Goal: Manage account settings

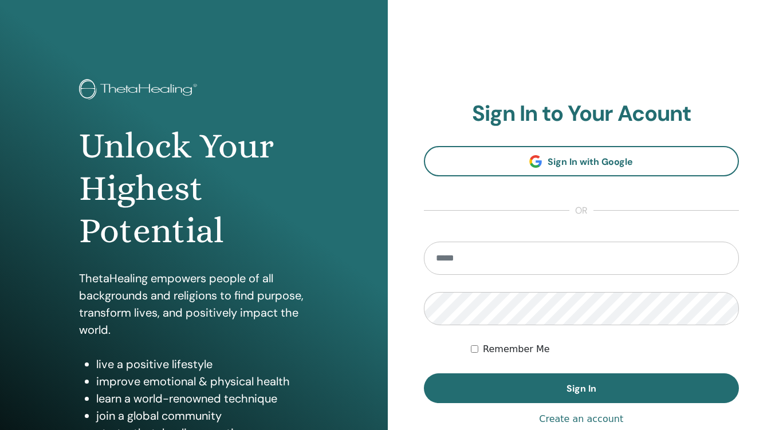
type input "**********"
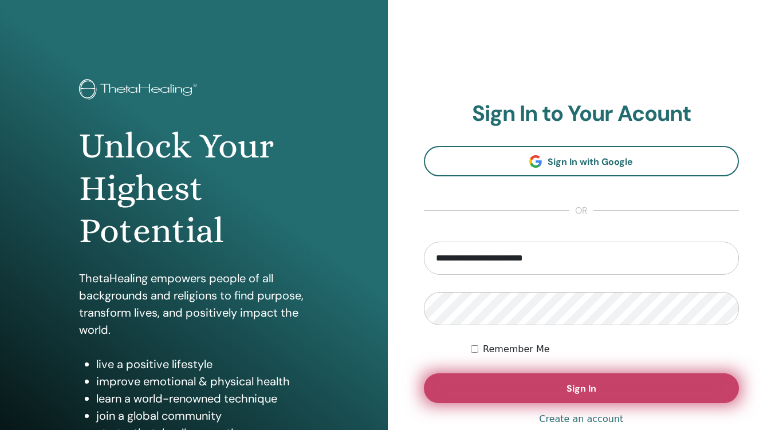
click at [594, 388] on span "Sign In" at bounding box center [581, 389] width 30 height 12
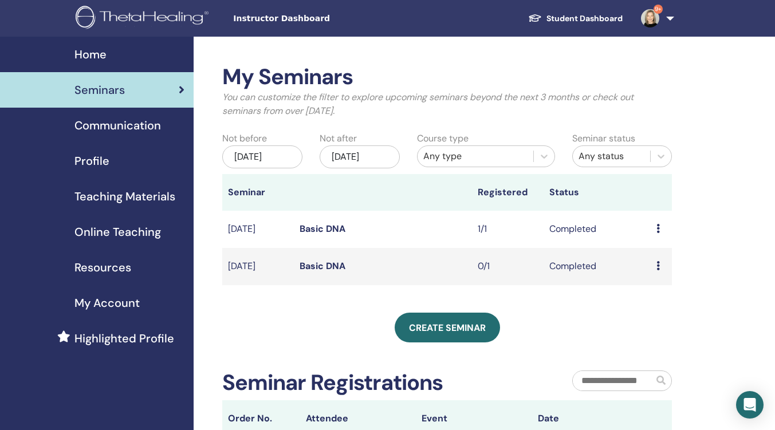
click at [107, 156] on span "Profile" at bounding box center [91, 160] width 35 height 17
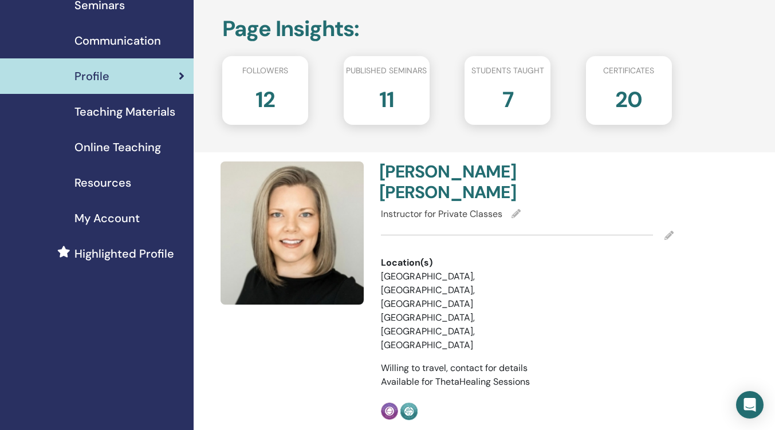
scroll to position [86, 0]
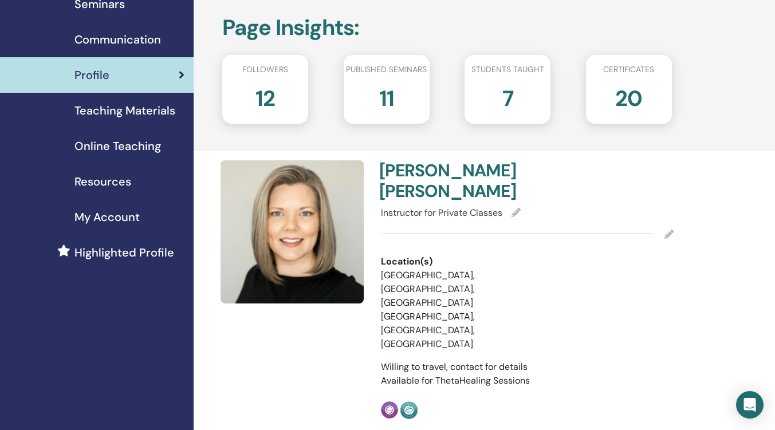
click at [668, 230] on icon at bounding box center [668, 234] width 9 height 9
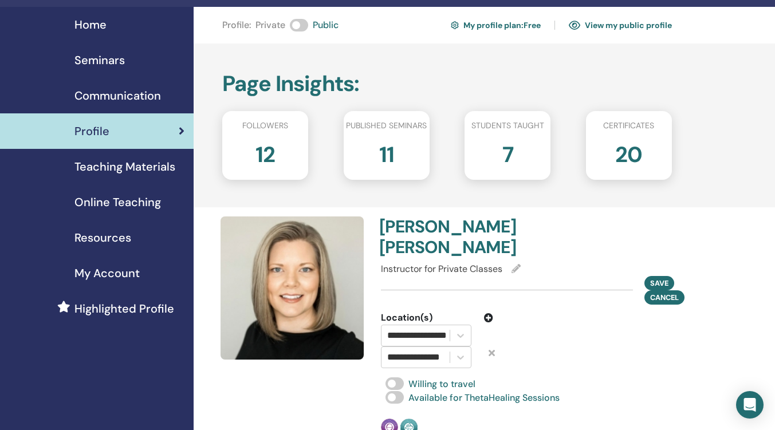
scroll to position [0, 0]
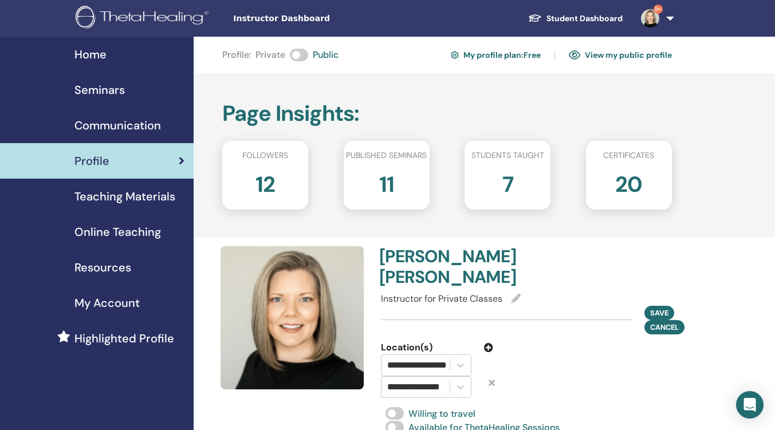
click at [141, 304] on div "My Account" at bounding box center [96, 302] width 175 height 17
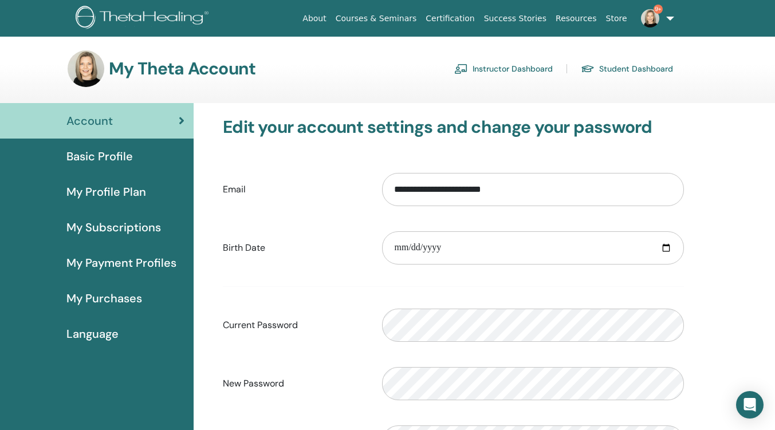
click at [120, 189] on span "My Profile Plan" at bounding box center [106, 191] width 80 height 17
